Goal: Communication & Community: Answer question/provide support

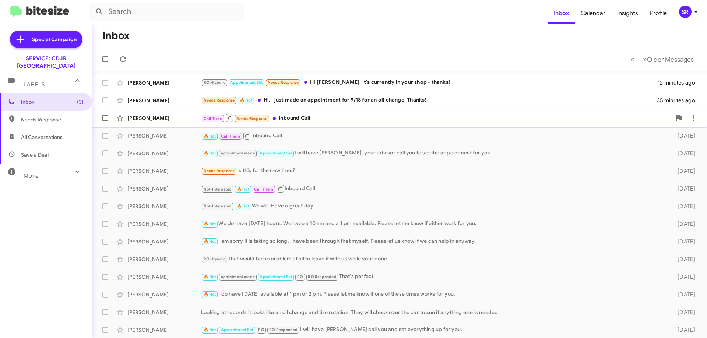
click at [324, 123] on div "[PERSON_NAME] Call Them Needs Response Inbound Call 21 hours ago" at bounding box center [399, 118] width 603 height 15
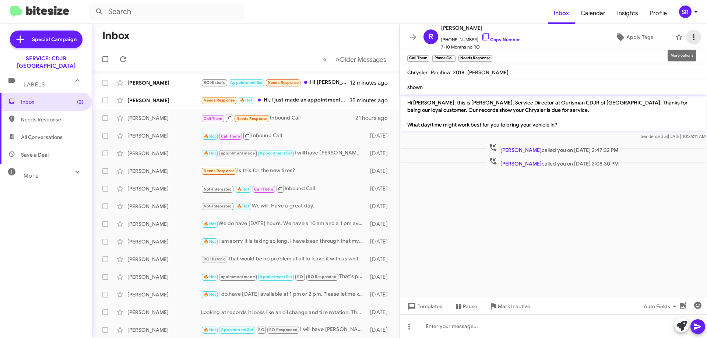
click at [689, 36] on icon at bounding box center [693, 37] width 9 height 9
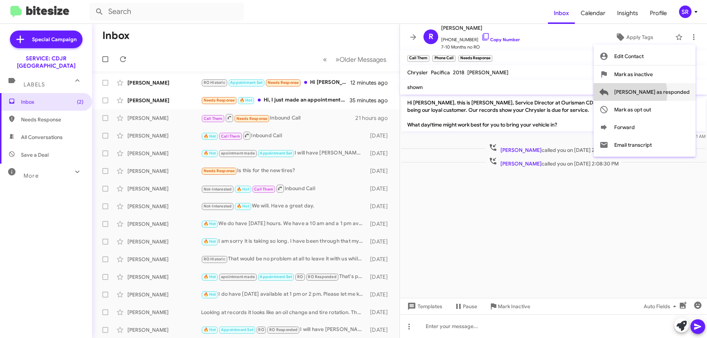
click at [658, 93] on span "[PERSON_NAME] as responded" at bounding box center [651, 92] width 75 height 18
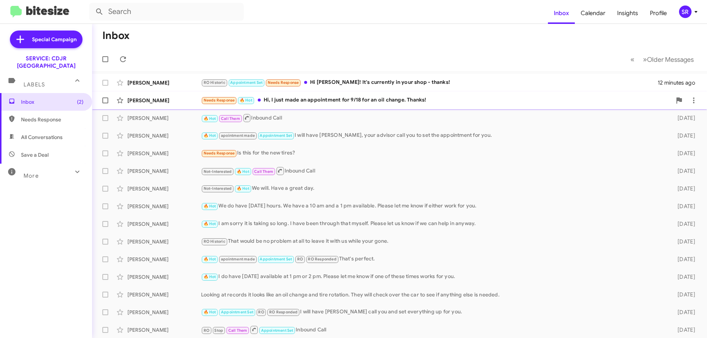
click at [299, 103] on div "Needs Response 🔥 Hot Hi, I just made an appointment for 9/18 for an oil change.…" at bounding box center [436, 100] width 470 height 8
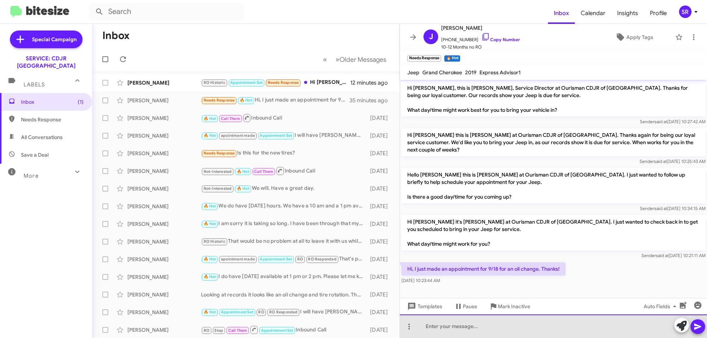
click at [448, 326] on div at bounding box center [553, 327] width 307 height 24
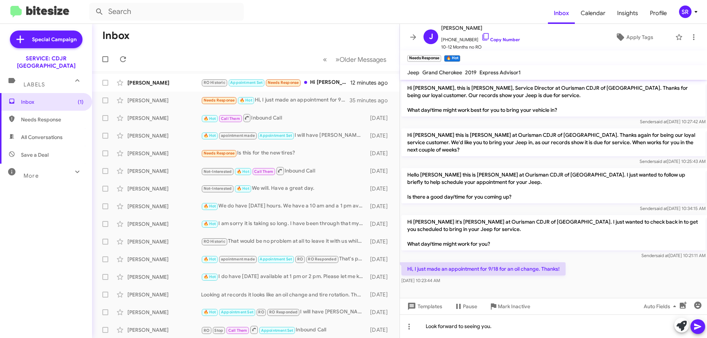
click at [700, 326] on icon at bounding box center [697, 327] width 7 height 6
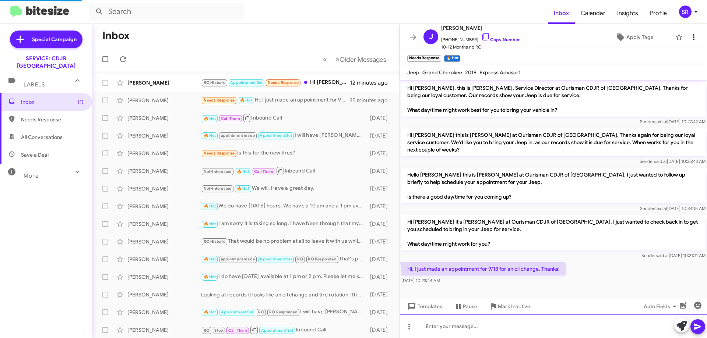
scroll to position [17, 0]
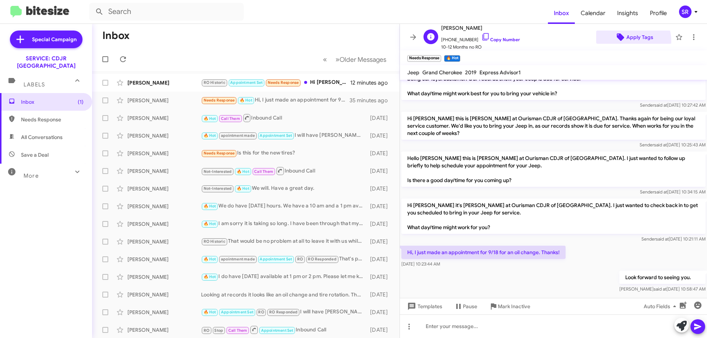
click at [626, 41] on span "Apply Tags" at bounding box center [639, 37] width 27 height 13
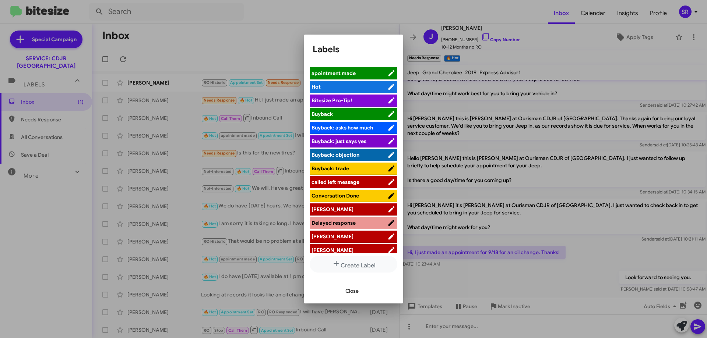
click at [352, 75] on span "apointment made" at bounding box center [333, 73] width 44 height 7
drag, startPoint x: 357, startPoint y: 295, endPoint x: 362, endPoint y: 293, distance: 5.6
click at [358, 295] on span "Close" at bounding box center [351, 290] width 13 height 13
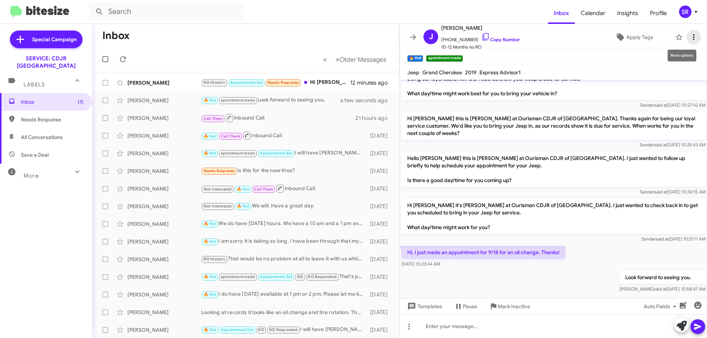
click at [691, 37] on icon at bounding box center [693, 37] width 9 height 9
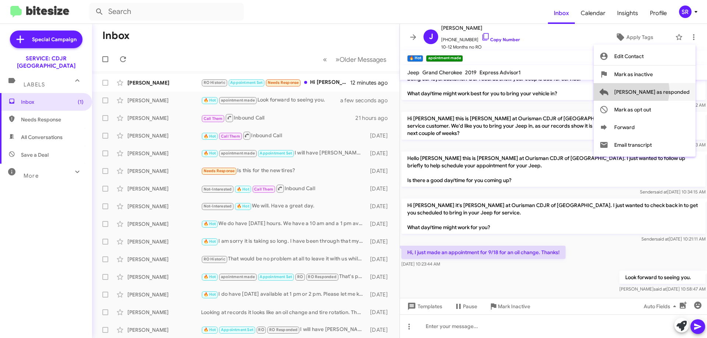
click at [660, 91] on span "[PERSON_NAME] as responded" at bounding box center [651, 92] width 75 height 18
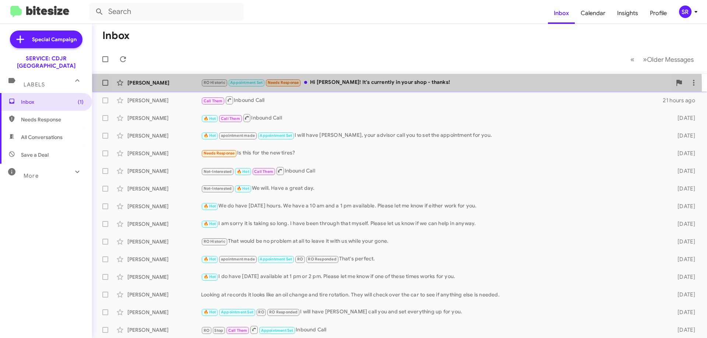
click at [359, 86] on div "RO Historic Appointment Set Needs Response Hi [PERSON_NAME]! It's currently in …" at bounding box center [436, 82] width 470 height 8
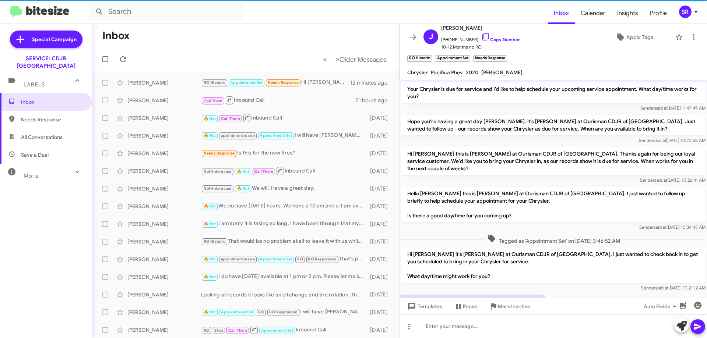
scroll to position [96, 0]
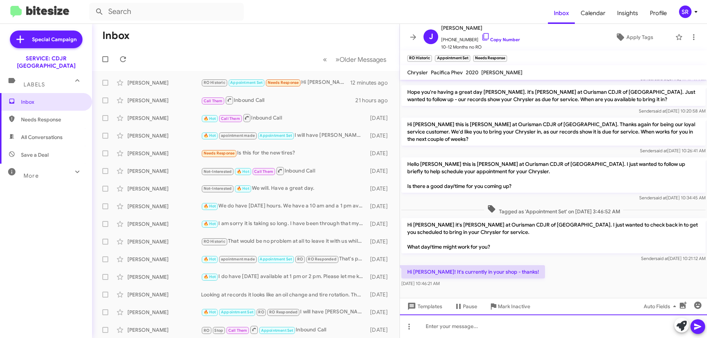
click at [448, 332] on div at bounding box center [553, 327] width 307 height 24
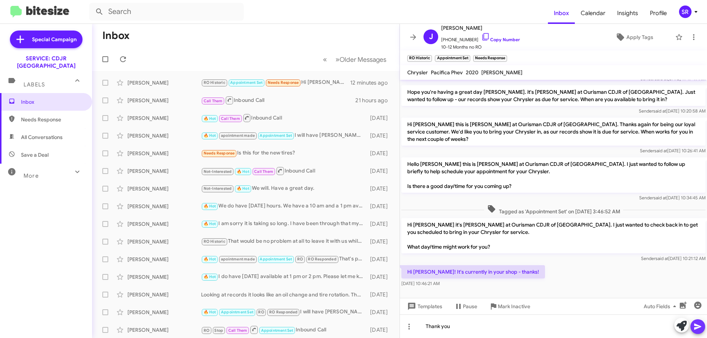
click at [696, 326] on icon at bounding box center [697, 327] width 7 height 6
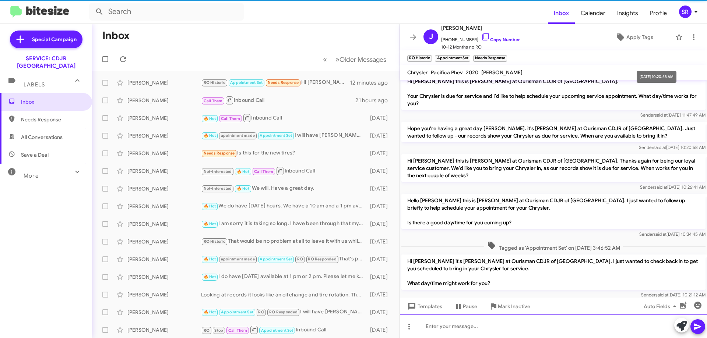
scroll to position [123, 0]
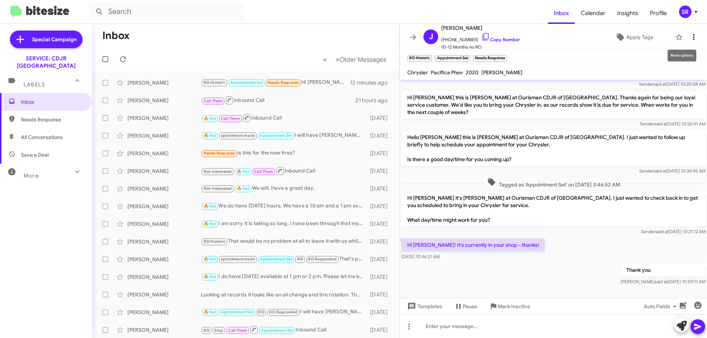
click at [691, 40] on icon at bounding box center [693, 37] width 9 height 9
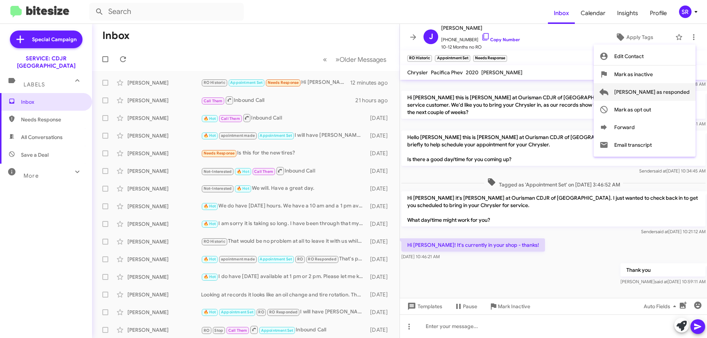
click at [656, 95] on span "[PERSON_NAME] as responded" at bounding box center [651, 92] width 75 height 18
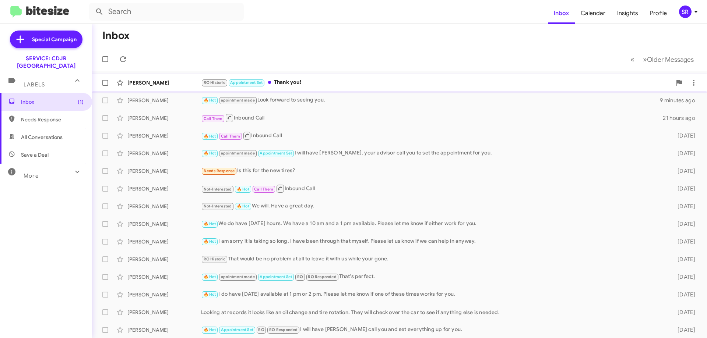
click at [319, 86] on div "RO Historic Appointment Set Thank you!" at bounding box center [436, 82] width 470 height 8
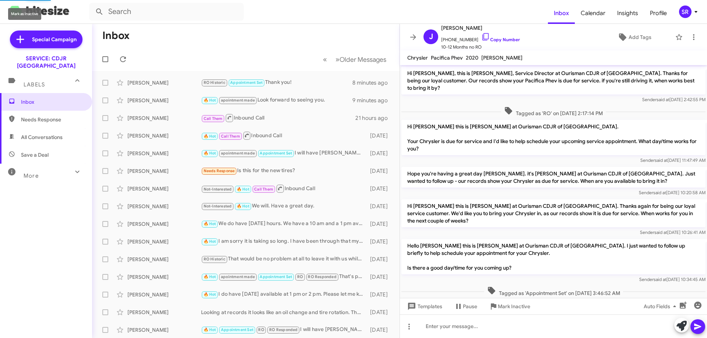
scroll to position [135, 0]
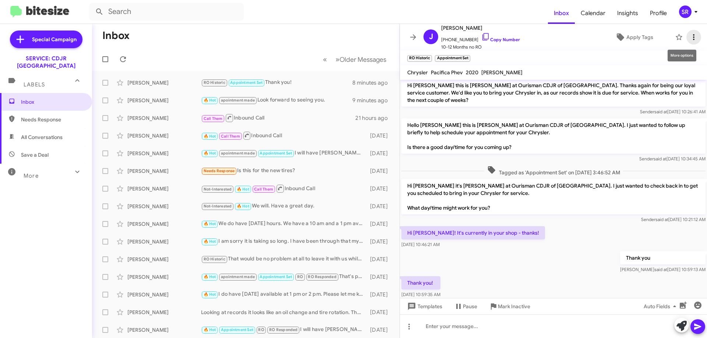
click at [689, 36] on icon at bounding box center [693, 37] width 9 height 9
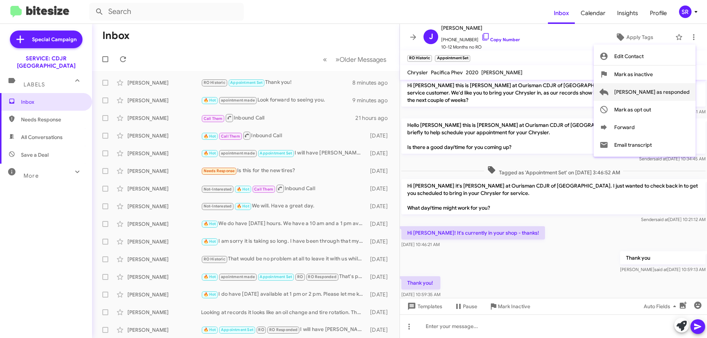
click at [676, 93] on span "[PERSON_NAME] as responded" at bounding box center [651, 92] width 75 height 18
